Goal: Transaction & Acquisition: Purchase product/service

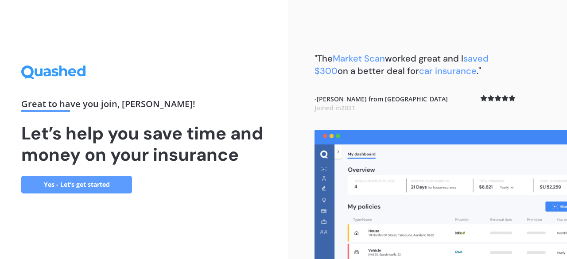
click at [97, 182] on link "Yes - Let’s get started" at bounding box center [76, 185] width 111 height 18
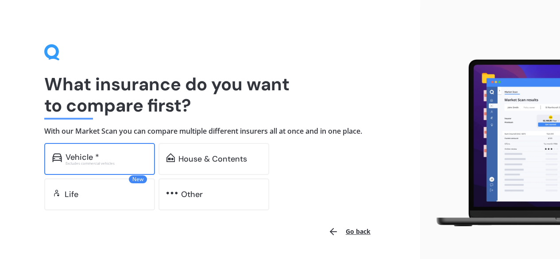
click at [94, 157] on div "Vehicle *" at bounding box center [83, 157] width 34 height 9
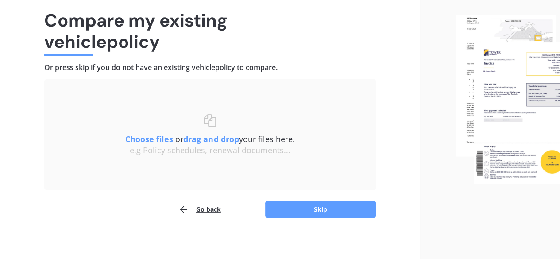
scroll to position [66, 0]
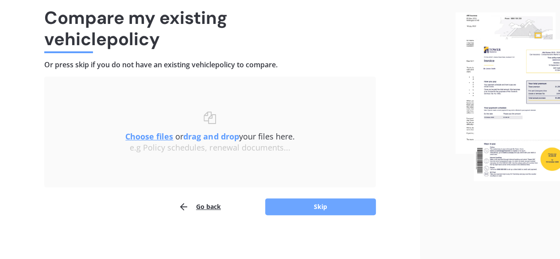
click at [322, 205] on button "Skip" at bounding box center [320, 206] width 111 height 17
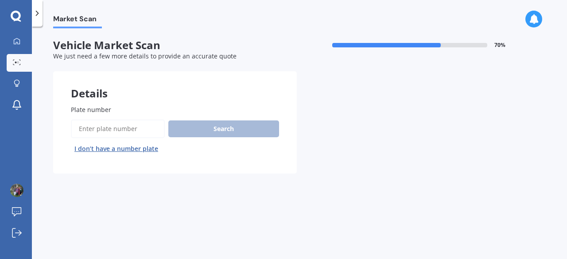
click at [97, 131] on input "Plate number" at bounding box center [118, 128] width 94 height 19
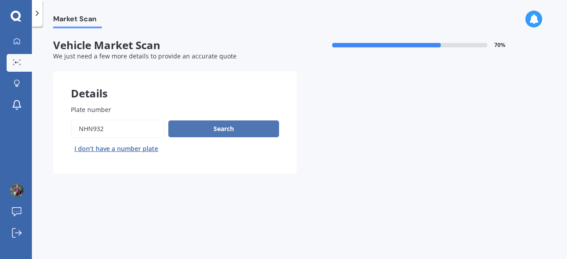
type input "NHN932"
click at [223, 130] on button "Search" at bounding box center [223, 128] width 111 height 17
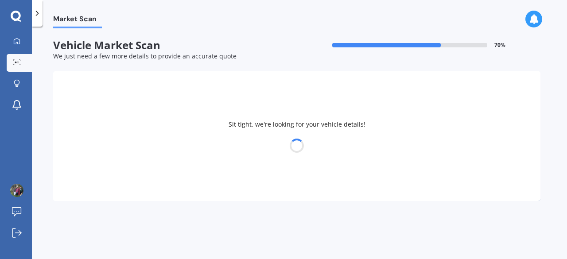
select select "MAZDA"
select select "DEMIO"
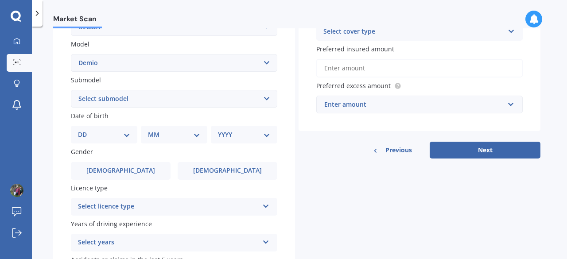
scroll to position [204, 0]
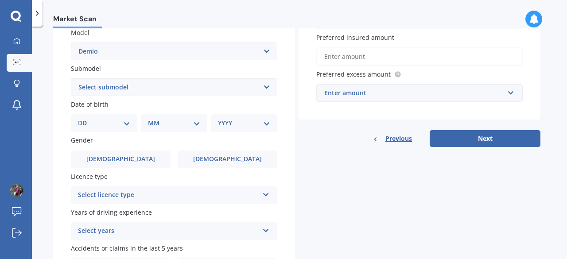
click at [126, 125] on select "DD 01 02 03 04 05 06 07 08 09 10 11 12 13 14 15 16 17 18 19 20 21 22 23 24 25 2…" at bounding box center [104, 123] width 52 height 10
select select "10"
click at [85, 119] on select "DD 01 02 03 04 05 06 07 08 09 10 11 12 13 14 15 16 17 18 19 20 21 22 23 24 25 2…" at bounding box center [104, 123] width 52 height 10
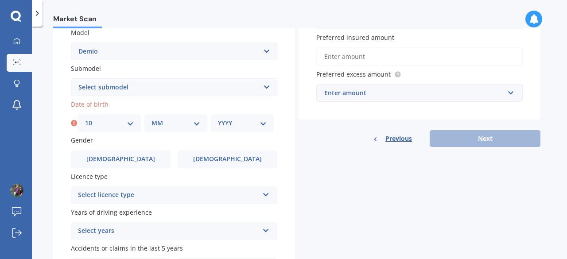
click at [200, 125] on div "MM 01 02 03 04 05 06 07 08 09 10 11 12" at bounding box center [175, 123] width 63 height 18
click at [193, 125] on select "MM 01 02 03 04 05 06 07 08 09 10 11 12" at bounding box center [175, 123] width 49 height 10
select select "07"
click at [151, 119] on select "MM 01 02 03 04 05 06 07 08 09 10 11 12" at bounding box center [175, 123] width 49 height 10
click at [265, 122] on select "YYYY 2025 2024 2023 2022 2021 2020 2019 2018 2017 2016 2015 2014 2013 2012 2011…" at bounding box center [242, 123] width 49 height 10
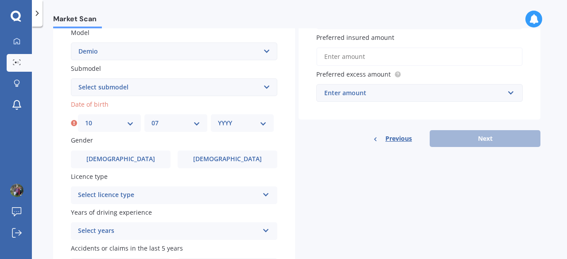
click at [265, 122] on select "YYYY 2025 2024 2023 2022 2021 2020 2019 2018 2017 2016 2015 2014 2013 2012 2011…" at bounding box center [242, 123] width 49 height 10
select select "2004"
click at [218, 119] on select "YYYY 2025 2024 2023 2022 2021 2020 2019 2018 2017 2016 2015 2014 2013 2012 2011…" at bounding box center [242, 123] width 49 height 10
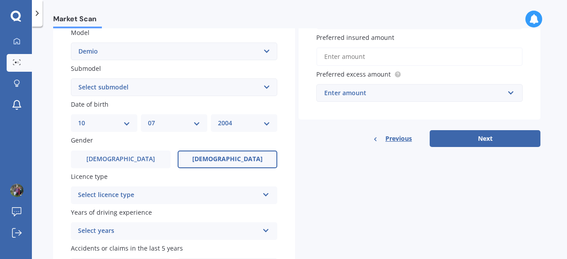
click at [229, 161] on span "[DEMOGRAPHIC_DATA]" at bounding box center [227, 159] width 70 height 8
click at [0, 0] on input "[DEMOGRAPHIC_DATA]" at bounding box center [0, 0] width 0 height 0
click at [263, 192] on icon at bounding box center [266, 193] width 8 height 6
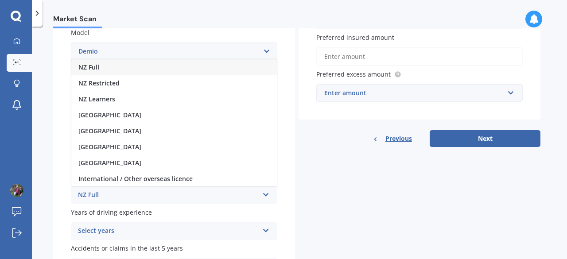
click at [168, 68] on div "NZ Full" at bounding box center [173, 67] width 205 height 16
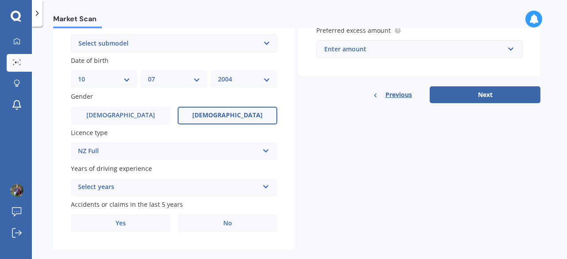
scroll to position [263, 0]
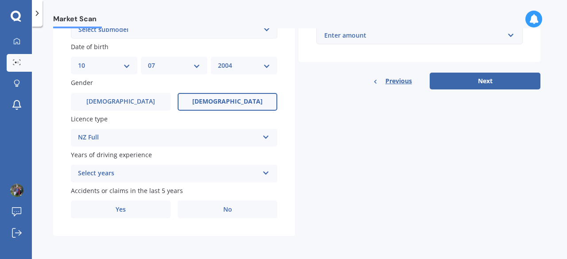
click at [266, 172] on icon at bounding box center [266, 171] width 8 height 6
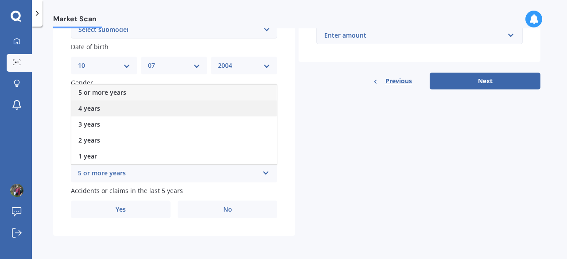
click at [196, 110] on div "4 years" at bounding box center [173, 108] width 205 height 16
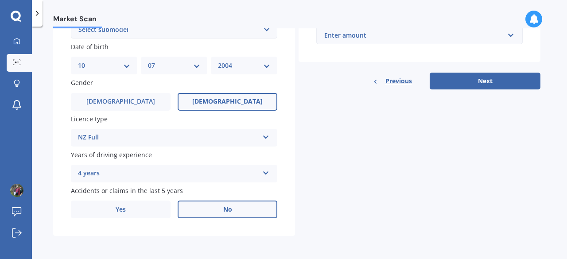
click at [223, 208] on span "No" at bounding box center [227, 210] width 9 height 8
click at [0, 0] on input "No" at bounding box center [0, 0] width 0 height 0
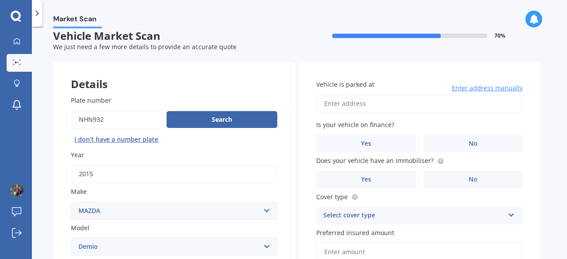
scroll to position [0, 0]
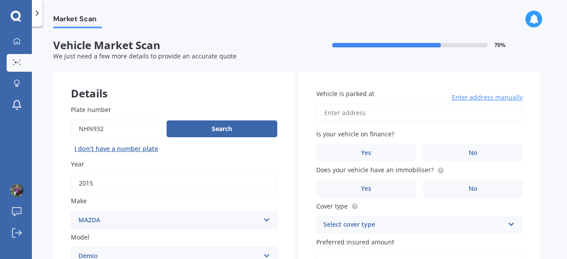
click at [373, 111] on input "Vehicle is parked at" at bounding box center [419, 113] width 206 height 19
click at [368, 113] on input "[STREET_ADDRESS]" at bounding box center [419, 113] width 206 height 19
type input "[STREET_ADDRESS]"
click at [374, 154] on label "Yes" at bounding box center [366, 153] width 100 height 18
click at [0, 0] on input "Yes" at bounding box center [0, 0] width 0 height 0
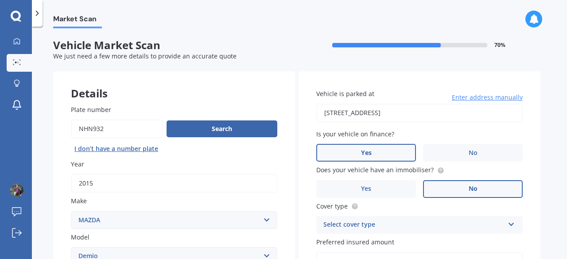
click at [474, 192] on span "No" at bounding box center [472, 189] width 9 height 8
click at [0, 0] on input "No" at bounding box center [0, 0] width 0 height 0
click at [512, 225] on icon at bounding box center [511, 223] width 8 height 6
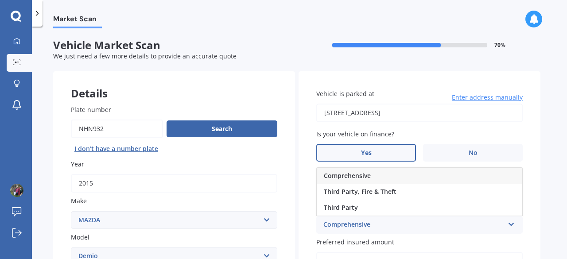
click at [454, 177] on div "Comprehensive" at bounding box center [418, 176] width 205 height 16
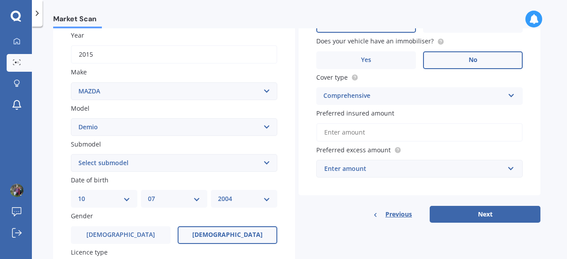
scroll to position [135, 0]
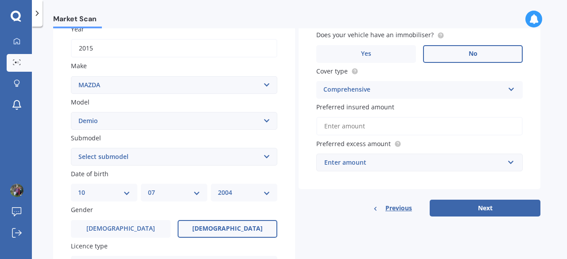
click at [393, 128] on input "Preferred insured amount" at bounding box center [419, 126] width 206 height 19
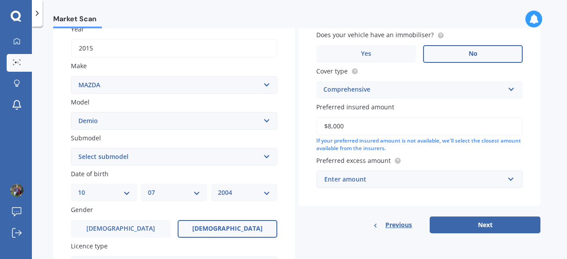
type input "$8,000"
click at [510, 181] on input "text" at bounding box center [416, 179] width 198 height 17
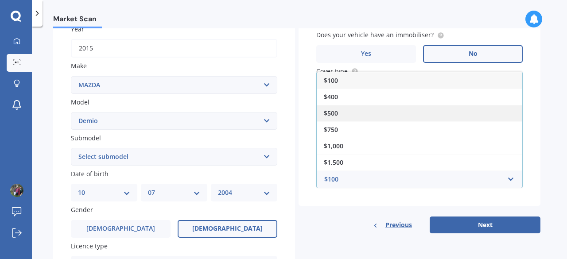
click at [446, 115] on div "$500" at bounding box center [418, 113] width 205 height 16
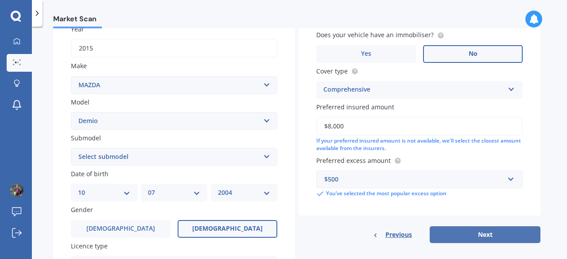
click at [494, 234] on button "Next" at bounding box center [484, 234] width 111 height 17
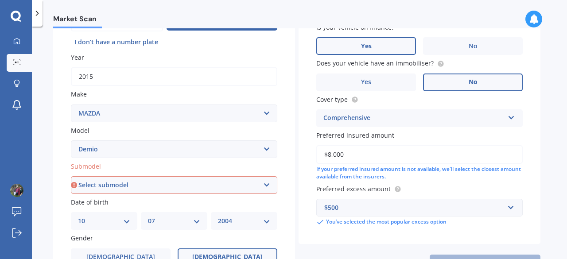
scroll to position [104, 0]
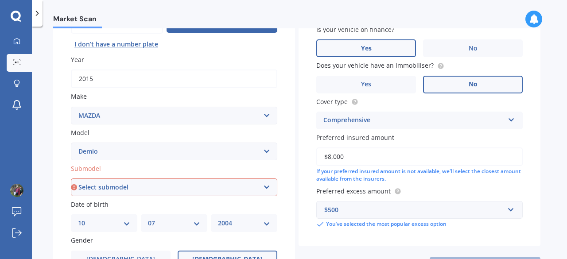
click at [265, 188] on select "Select submodel (All) Diesel Petrol XD Touring Turbo Diesel" at bounding box center [174, 187] width 206 height 18
select select "PETROL"
click at [71, 179] on select "Select submodel (All) Diesel Petrol XD Touring Turbo Diesel" at bounding box center [174, 187] width 206 height 18
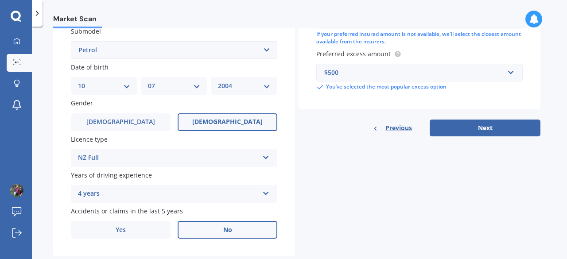
scroll to position [251, 0]
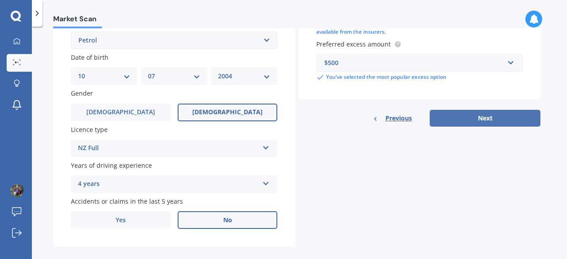
click at [492, 117] on button "Next" at bounding box center [484, 118] width 111 height 17
select select "10"
select select "07"
select select "2004"
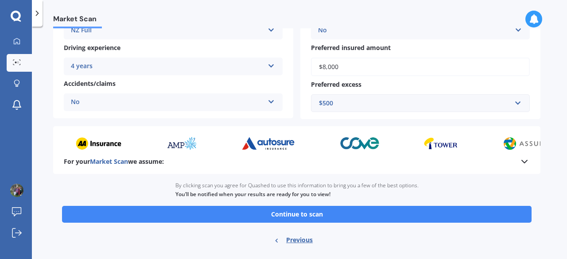
scroll to position [198, 0]
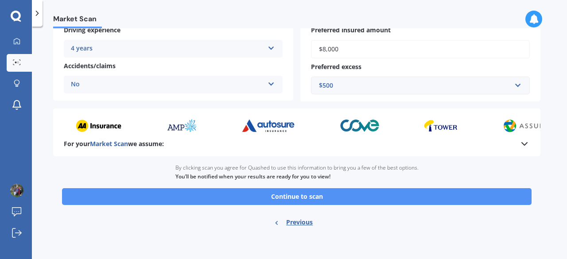
click at [303, 199] on button "Continue to scan" at bounding box center [296, 196] width 469 height 17
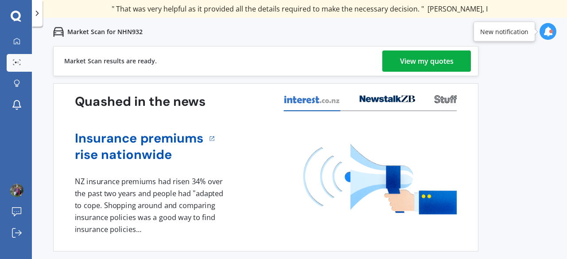
click at [433, 57] on div "View my quotes" at bounding box center [427, 60] width 54 height 21
